Goal: Use online tool/utility: Utilize a website feature to perform a specific function

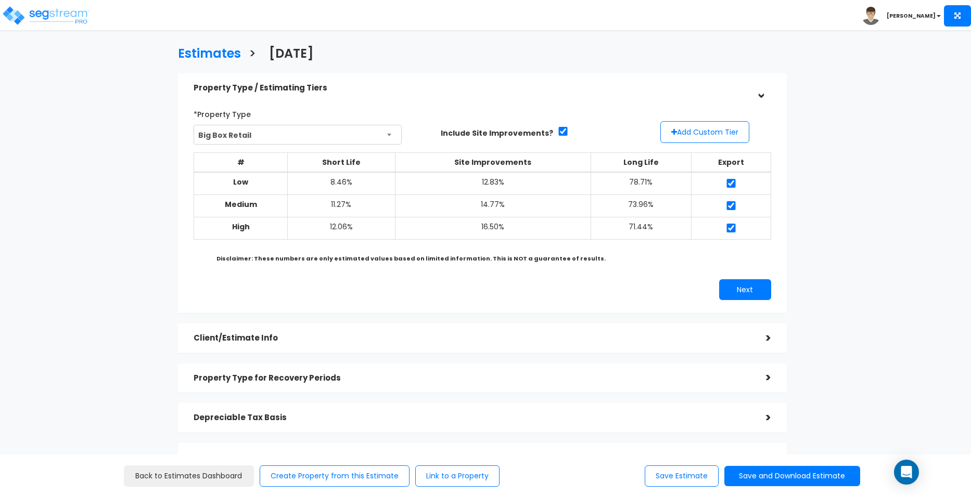
click at [906, 21] on li "[PERSON_NAME]" at bounding box center [916, 15] width 109 height 21
click at [913, 19] on b "[PERSON_NAME]" at bounding box center [911, 16] width 49 height 8
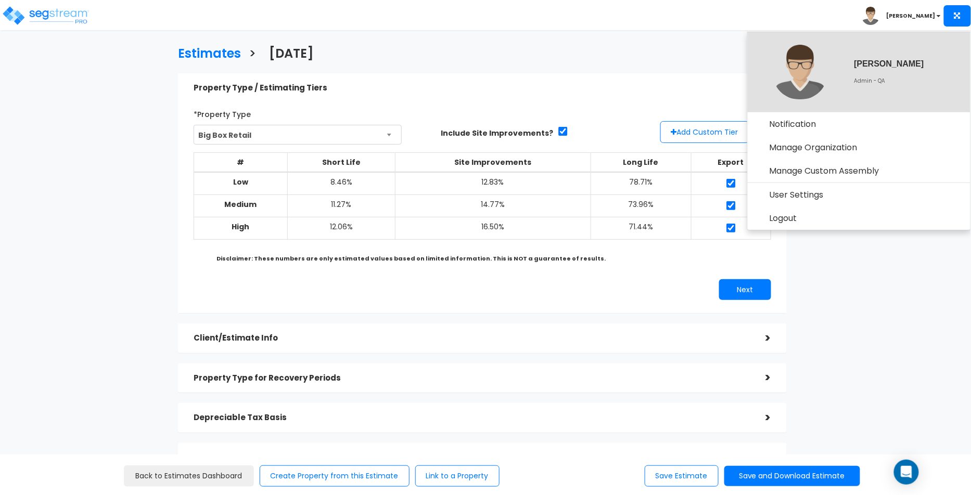
click at [111, 260] on div "Estimates > [DATE] Property Type / Estimating Tiers > *Property Type Big Box Re…" at bounding box center [482, 282] width 796 height 664
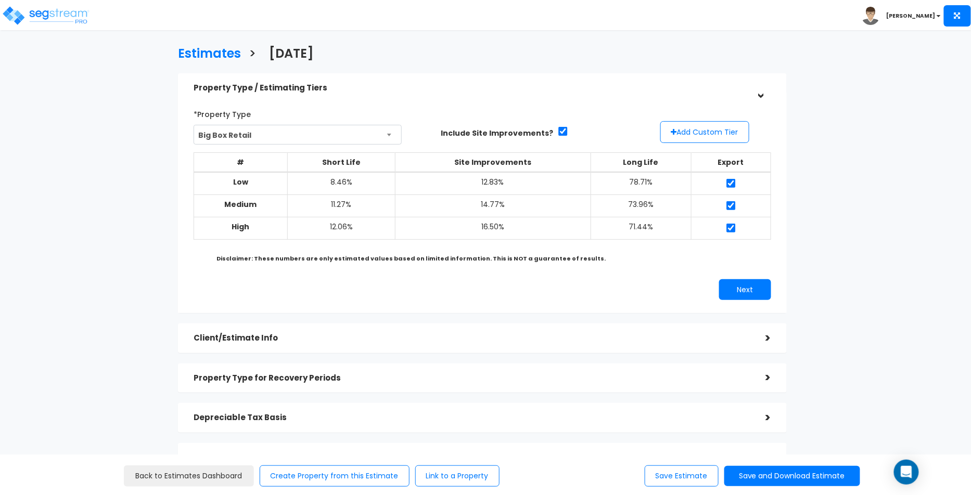
click at [370, 160] on th "Short Life" at bounding box center [341, 162] width 108 height 20
click at [356, 164] on th "Short Life" at bounding box center [341, 162] width 108 height 20
click at [524, 151] on div "# Short Life Site Improvements Long Life Export Low 8.46% 12.83% 78.71% Medium …" at bounding box center [482, 201] width 586 height 107
click at [548, 161] on th "Site Improvements" at bounding box center [493, 162] width 196 height 20
click at [628, 156] on th "Long Life" at bounding box center [641, 162] width 100 height 20
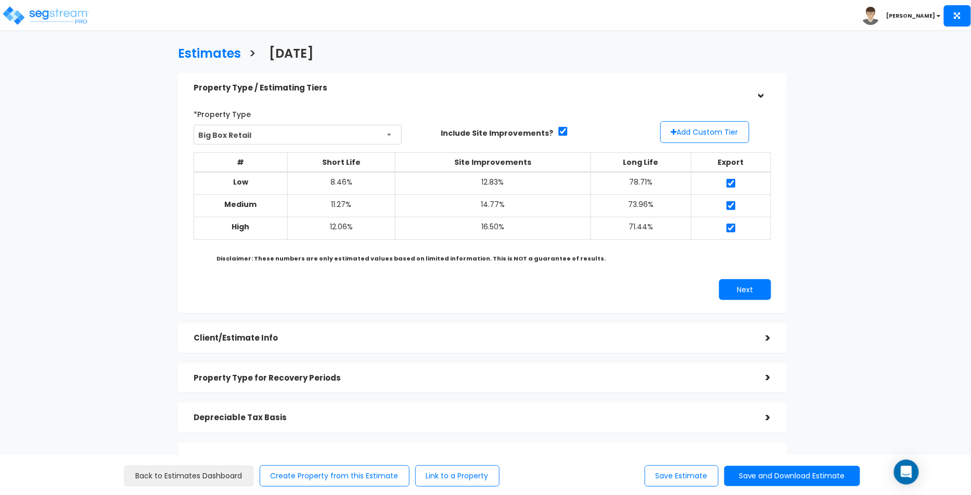
click at [444, 333] on div "Client/Estimate Info" at bounding box center [472, 338] width 557 height 19
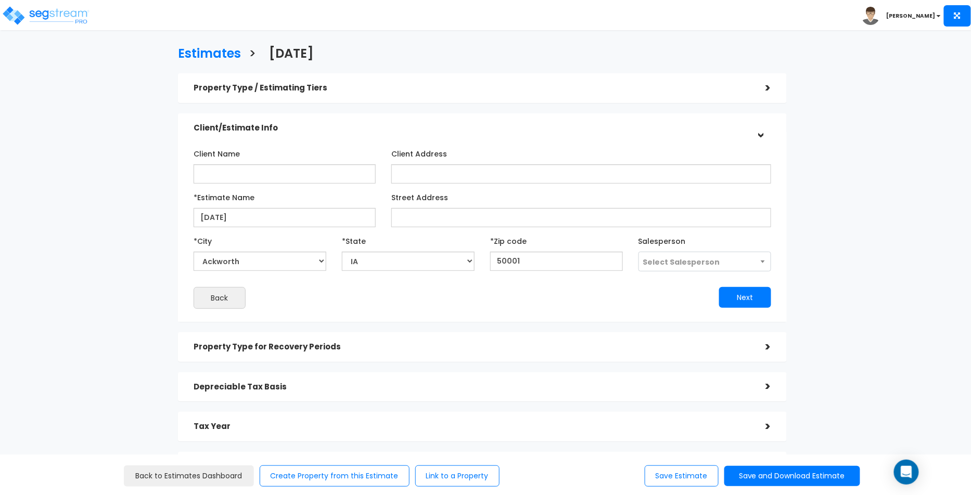
click at [462, 140] on div "Client Name Client Address" at bounding box center [482, 227] width 593 height 174
click at [478, 128] on h5 "Client/Estimate Info" at bounding box center [472, 128] width 557 height 9
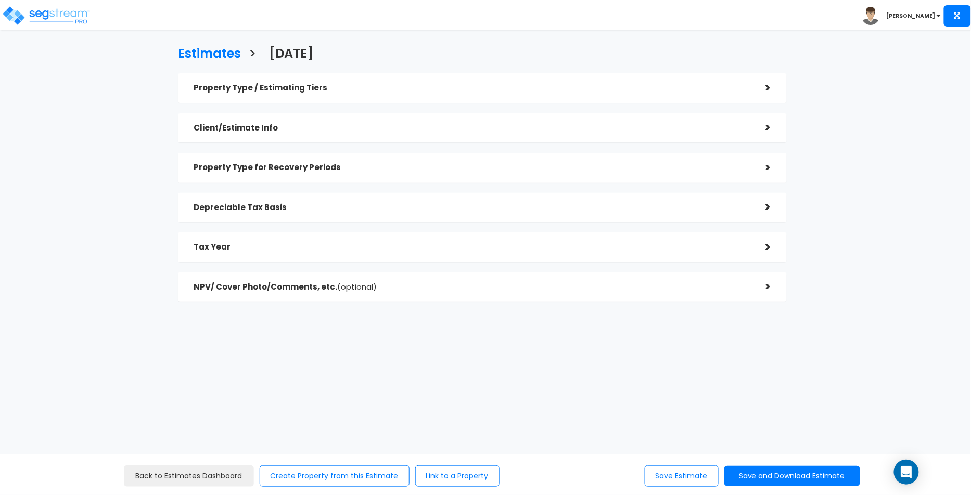
click at [496, 129] on h5 "Client/Estimate Info" at bounding box center [472, 128] width 557 height 9
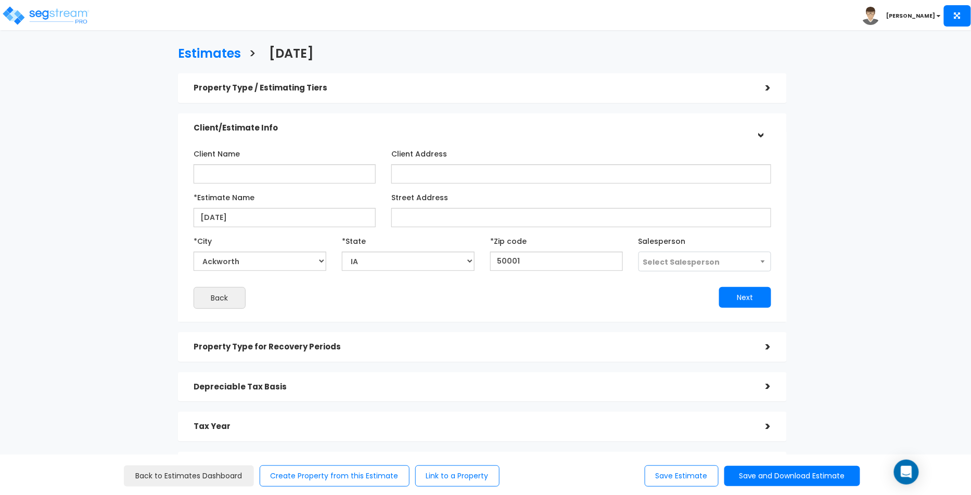
click at [410, 100] on div "Property Type / Estimating Tiers >" at bounding box center [482, 88] width 609 height 30
